Goal: Task Accomplishment & Management: Complete application form

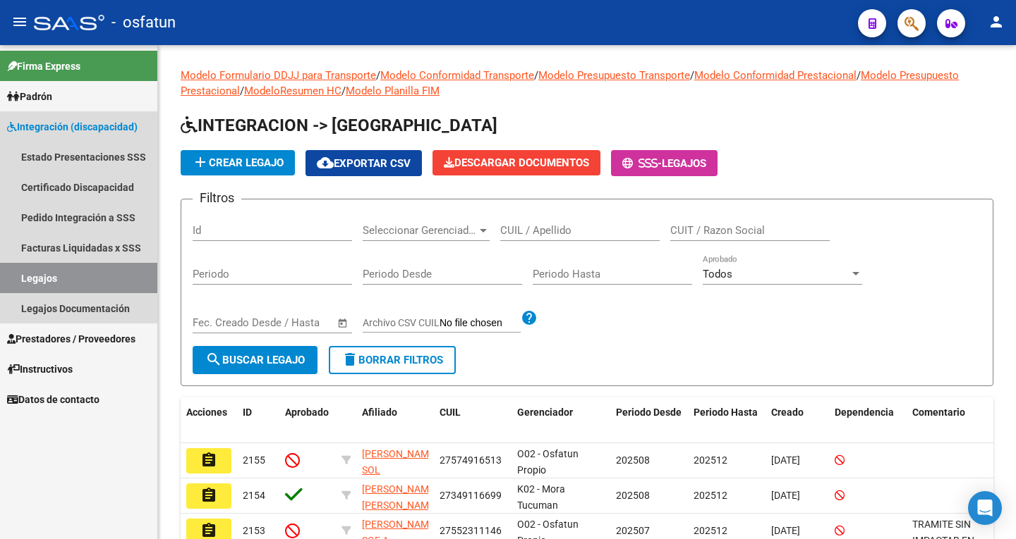
click at [74, 272] on link "Legajos" at bounding box center [78, 278] width 157 height 30
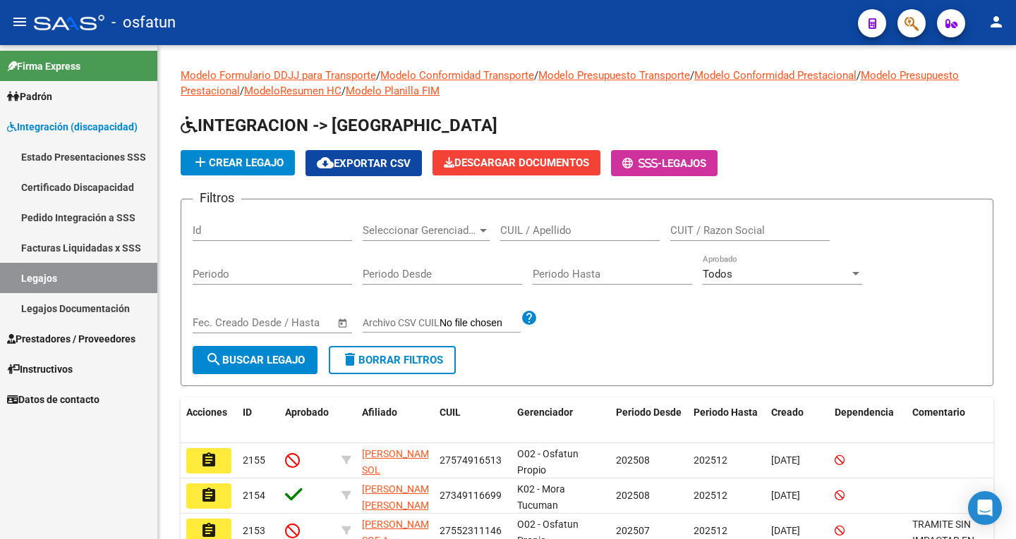
click at [81, 307] on link "Legajos Documentación" at bounding box center [78, 308] width 157 height 30
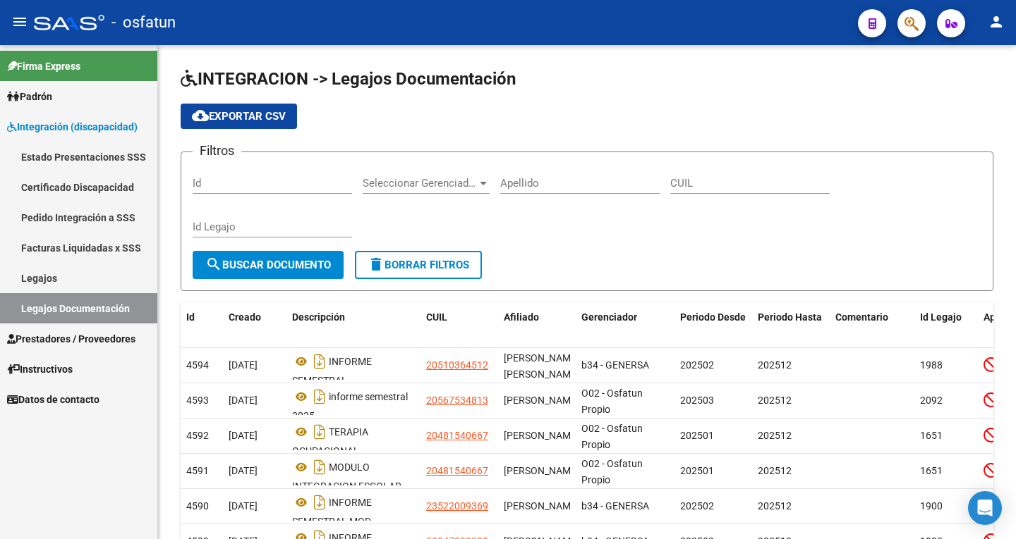
click at [124, 336] on span "Prestadores / Proveedores" at bounding box center [71, 339] width 128 height 16
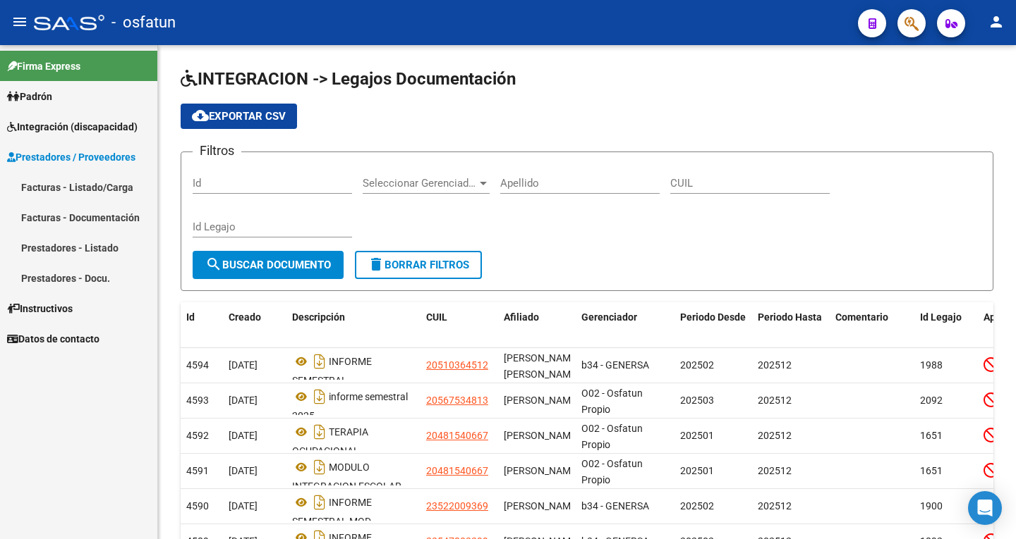
click at [47, 183] on link "Facturas - Listado/Carga" at bounding box center [78, 187] width 157 height 30
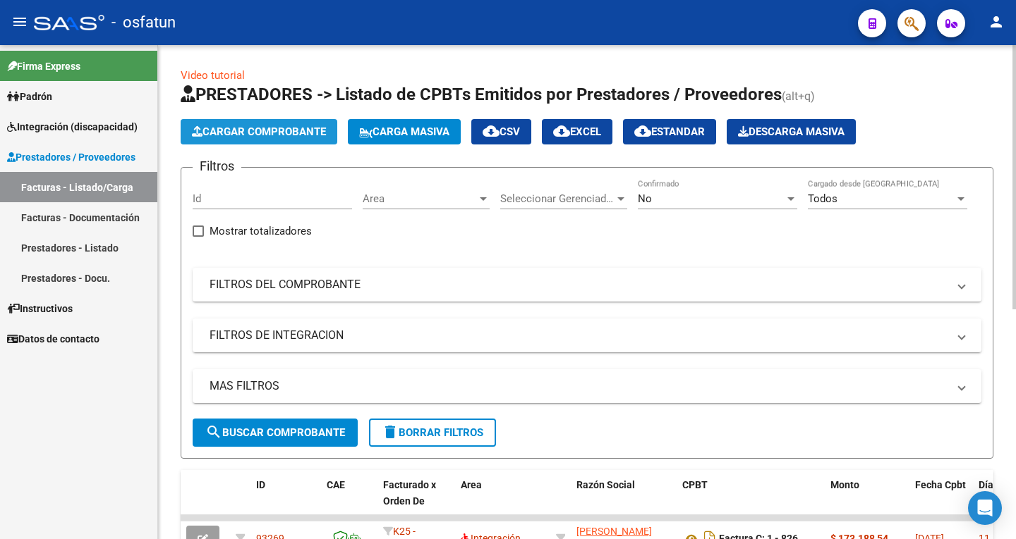
click at [279, 130] on span "Cargar Comprobante" at bounding box center [259, 132] width 134 height 13
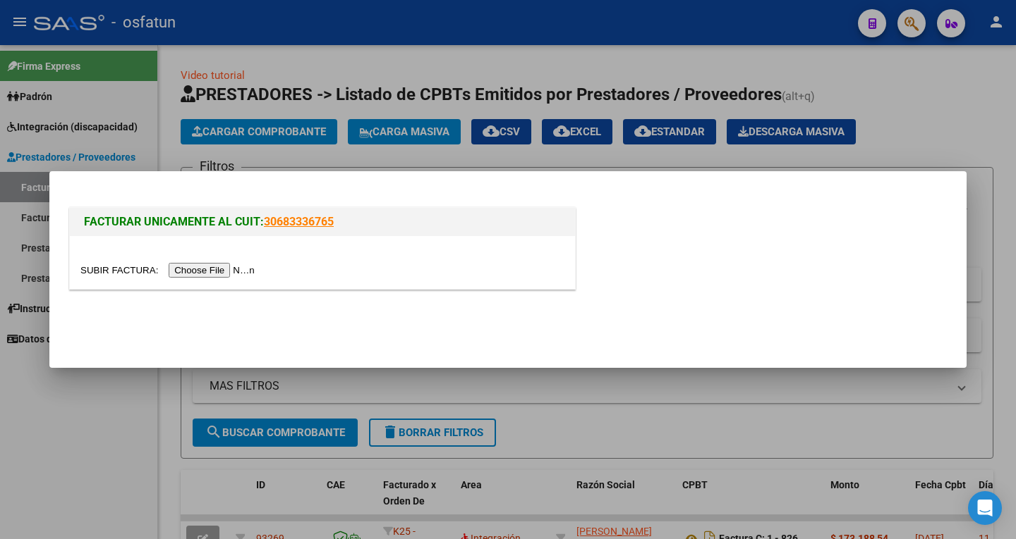
click at [240, 269] on input "file" at bounding box center [169, 270] width 178 height 15
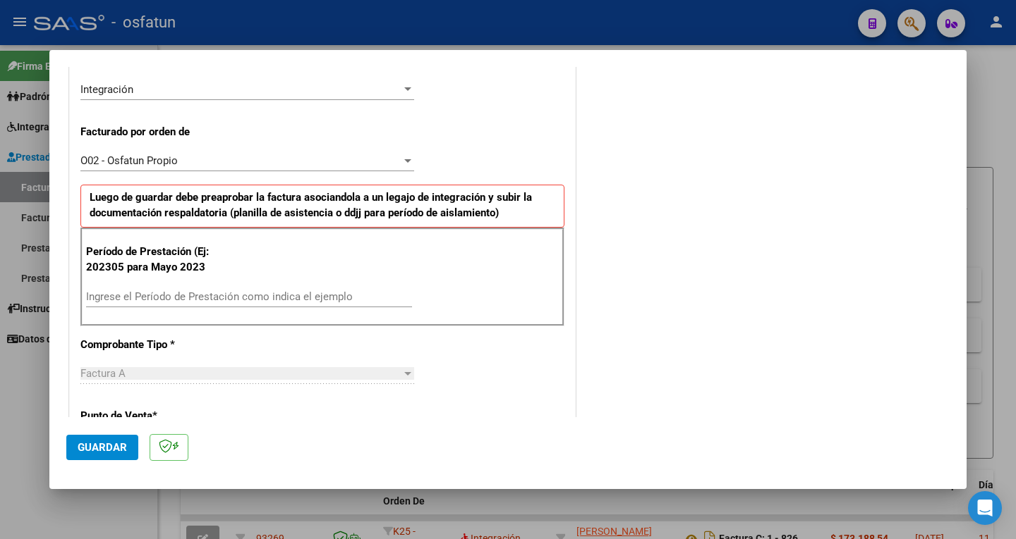
scroll to position [353, 0]
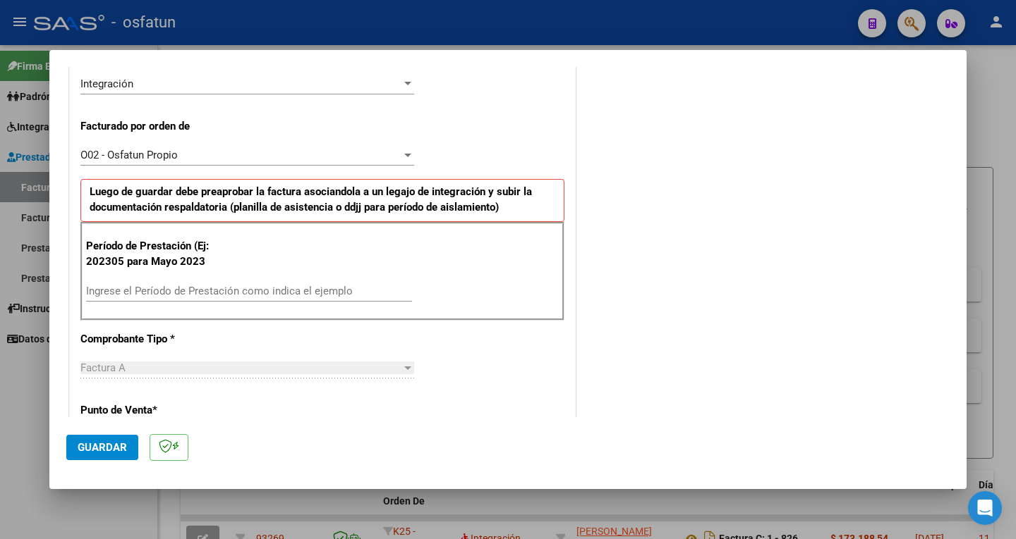
click at [137, 286] on input "Ingrese el Período de Prestación como indica el ejemplo" at bounding box center [249, 291] width 326 height 13
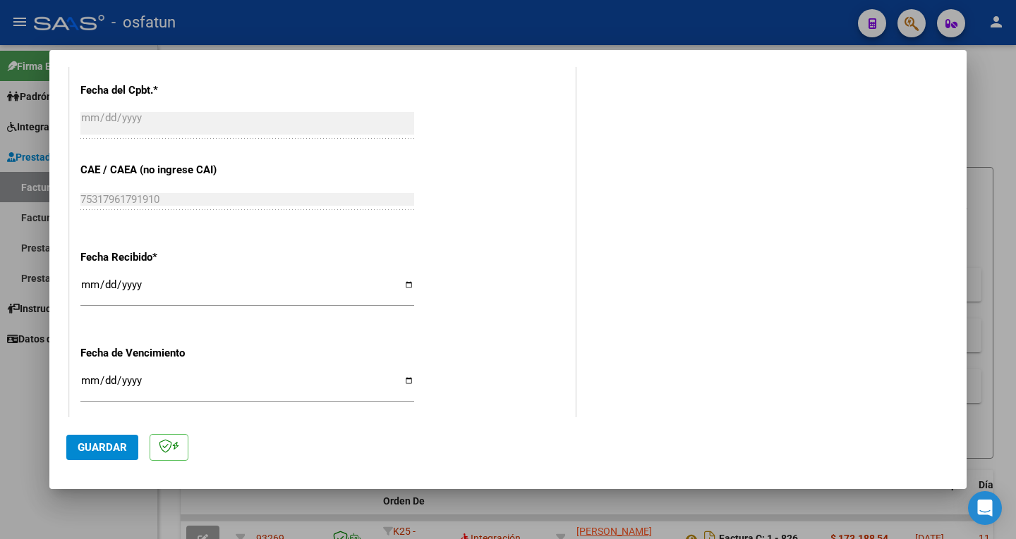
scroll to position [1042, 0]
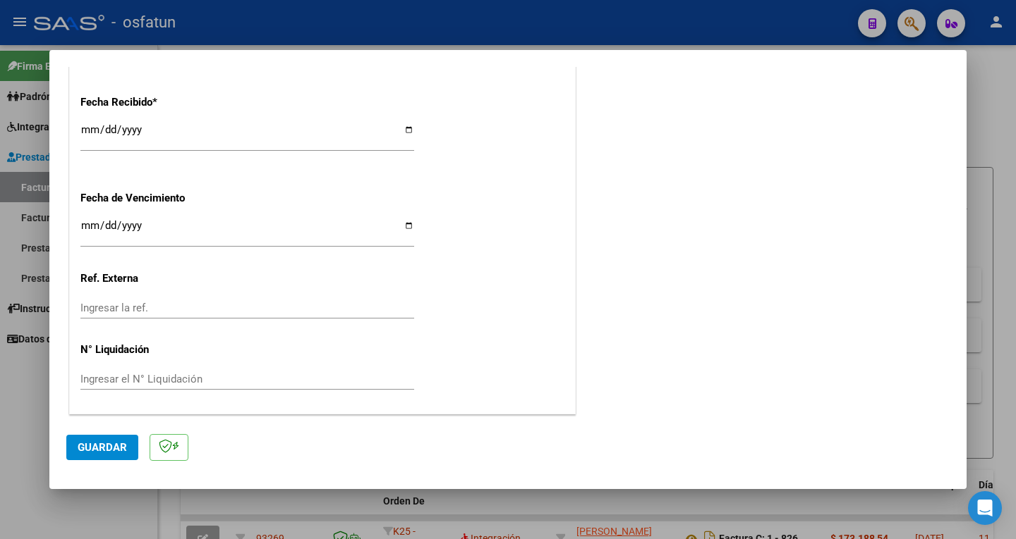
type input "202507"
click at [95, 449] on span "Guardar" at bounding box center [102, 447] width 49 height 13
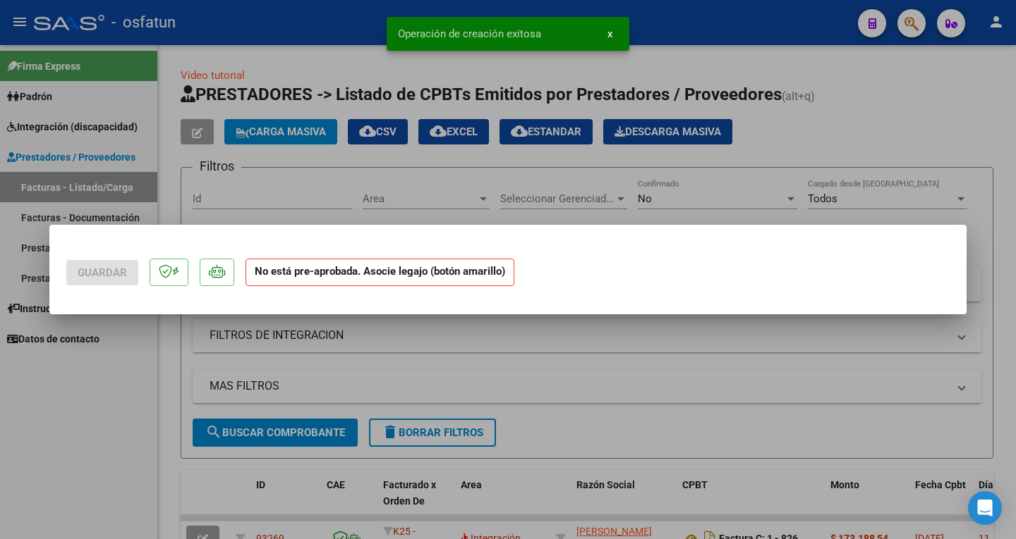
scroll to position [0, 0]
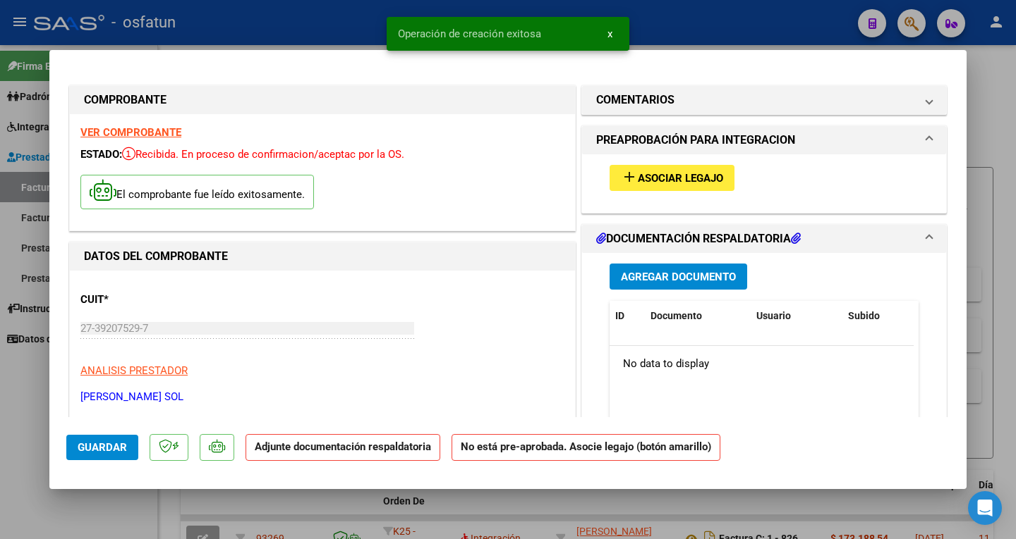
click at [688, 176] on span "Asociar Legajo" at bounding box center [680, 178] width 85 height 13
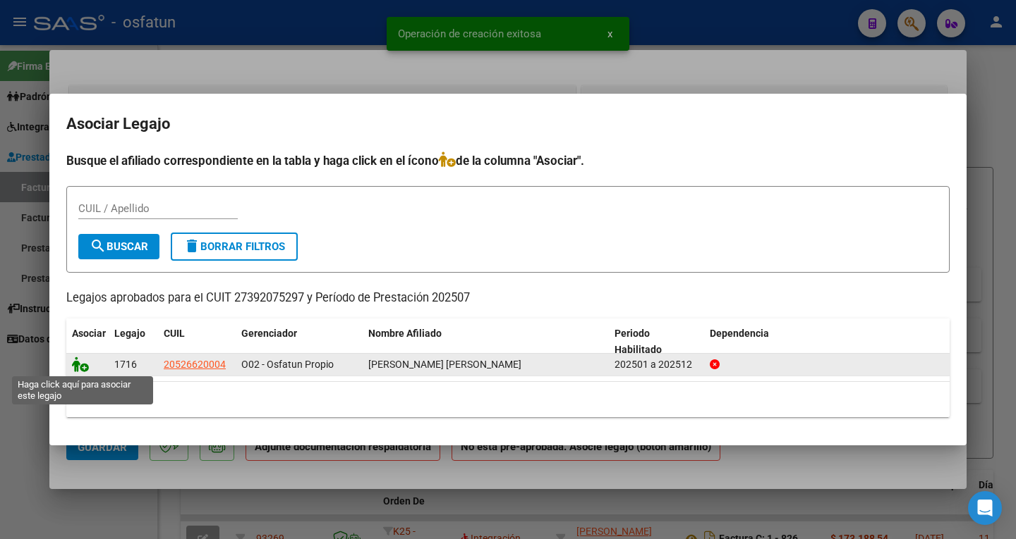
click at [76, 365] on icon at bounding box center [80, 365] width 17 height 16
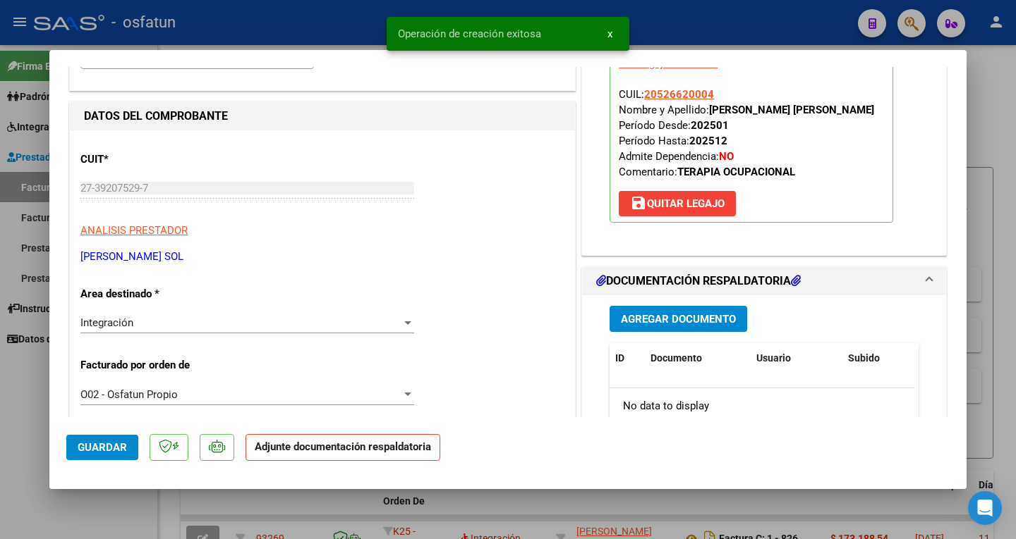
scroll to position [141, 0]
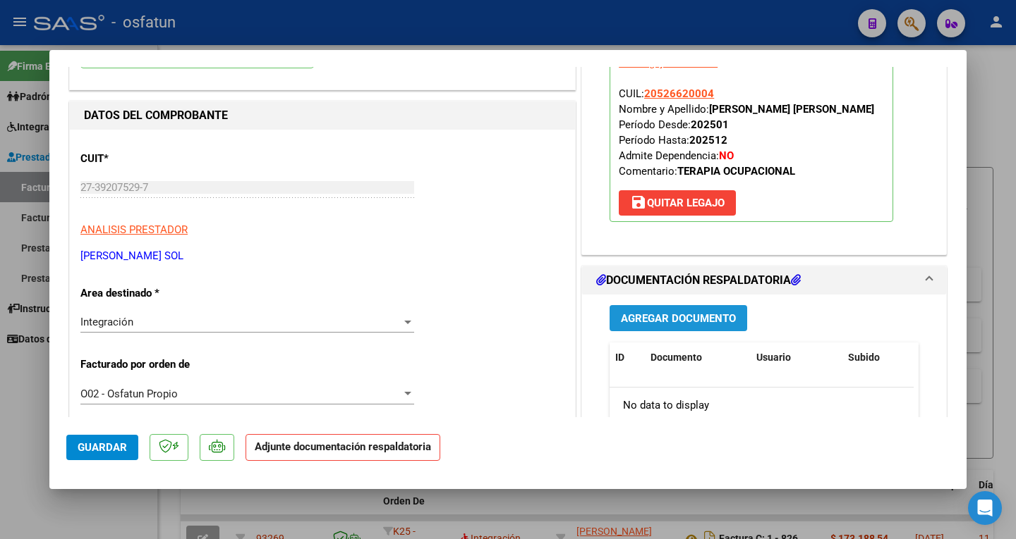
click at [695, 323] on span "Agregar Documento" at bounding box center [678, 318] width 115 height 13
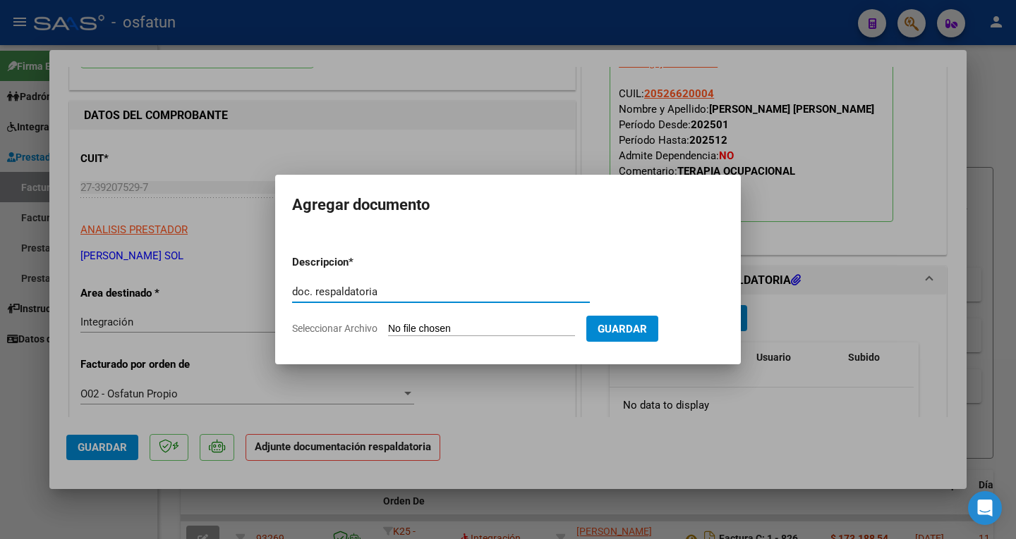
type input "doc. respaldatoria"
click at [535, 328] on input "Seleccionar Archivo" at bounding box center [481, 329] width 187 height 13
type input "C:\fakepath\ilovepdf_merged (36).pdf"
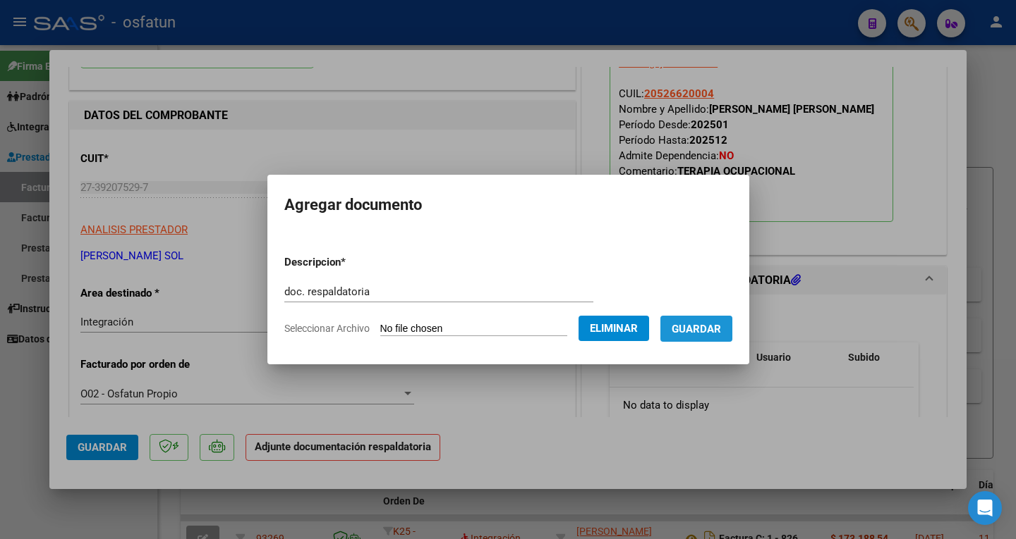
click at [721, 326] on span "Guardar" at bounding box center [695, 329] width 49 height 13
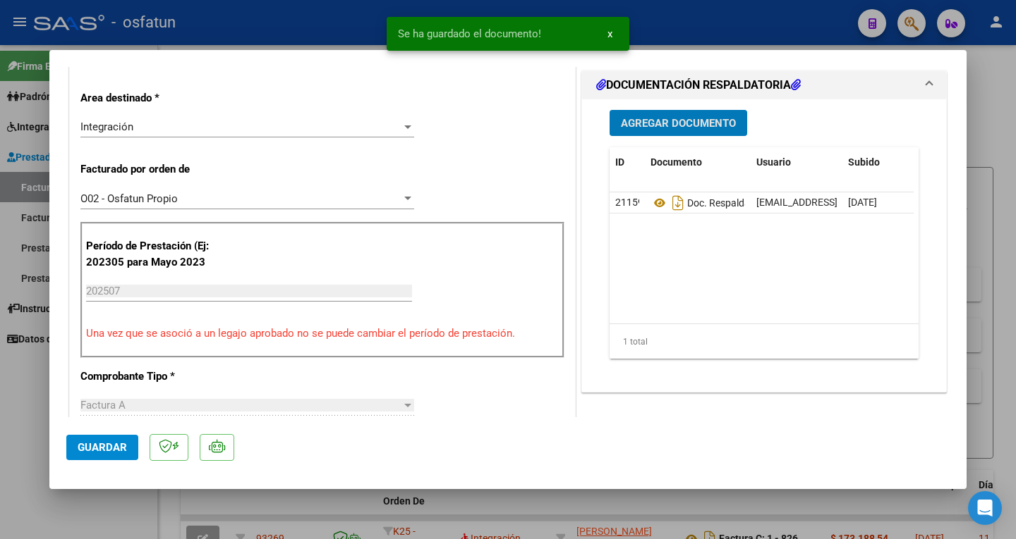
scroll to position [353, 0]
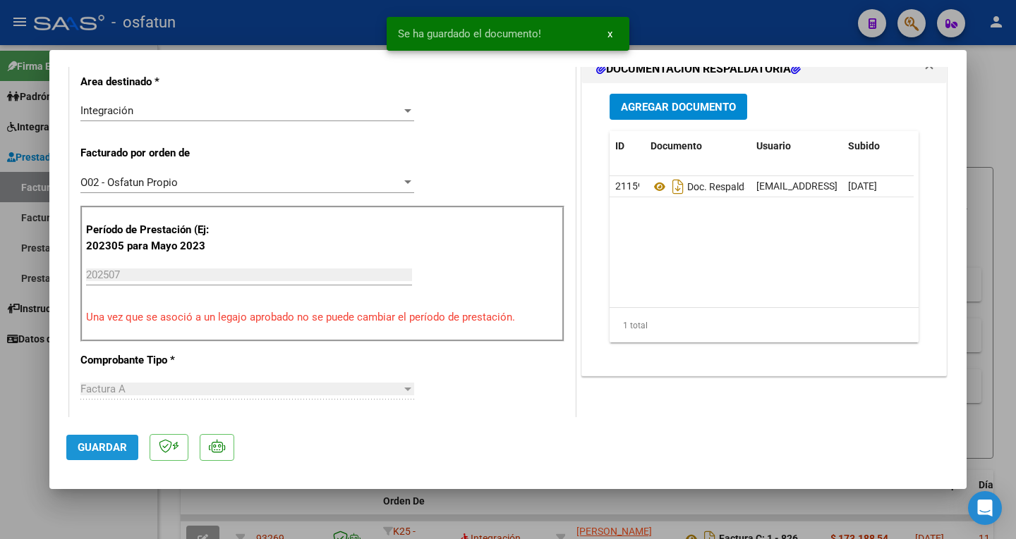
click at [111, 446] on span "Guardar" at bounding box center [102, 447] width 49 height 13
click at [754, 18] on div at bounding box center [508, 269] width 1016 height 539
type input "$ 0,00"
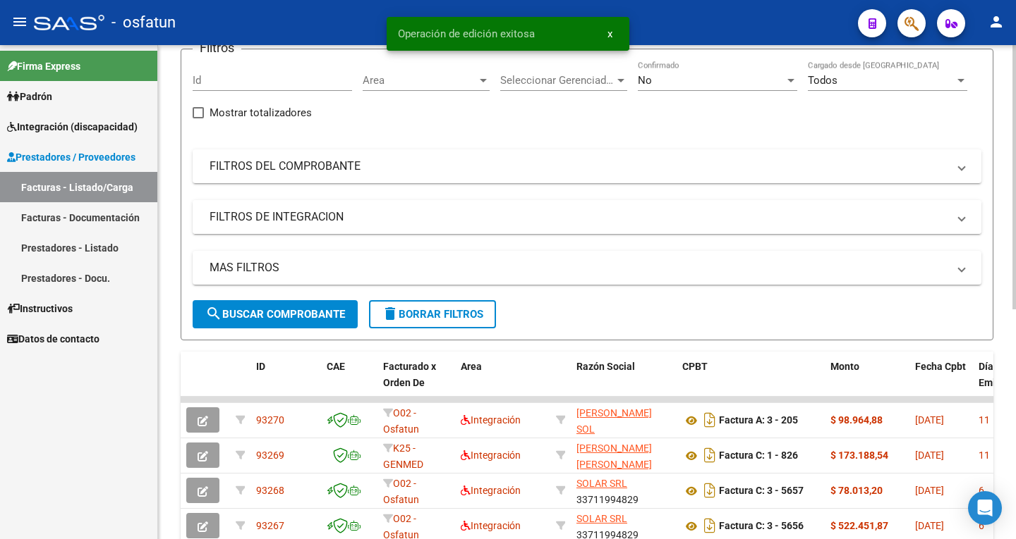
scroll to position [141, 0]
